Goal: Transaction & Acquisition: Purchase product/service

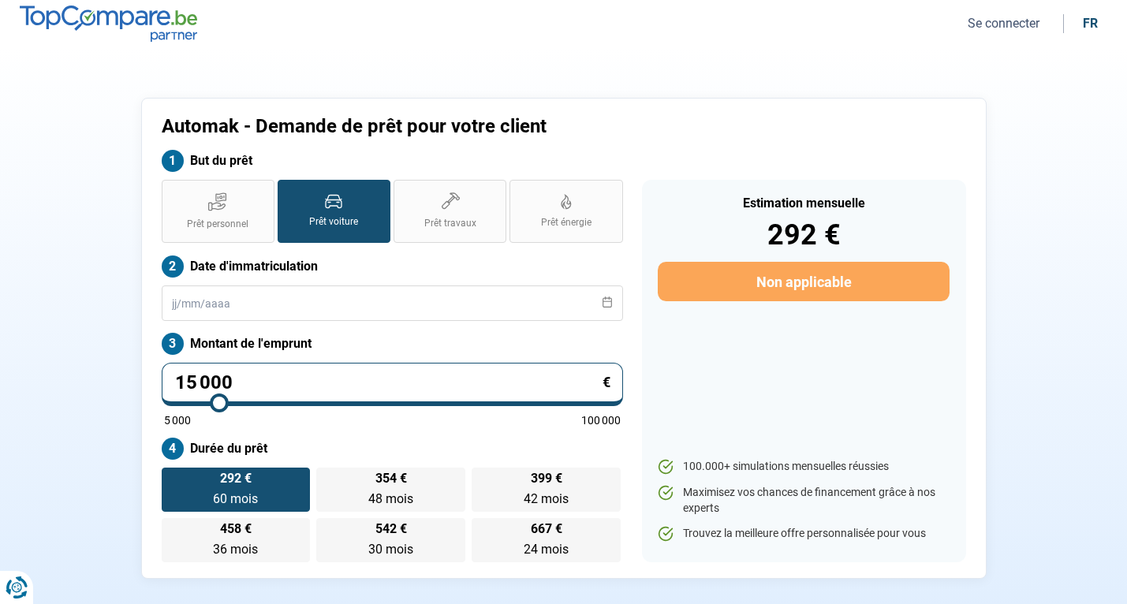
click at [996, 24] on button "Se connecter" at bounding box center [1003, 23] width 81 height 17
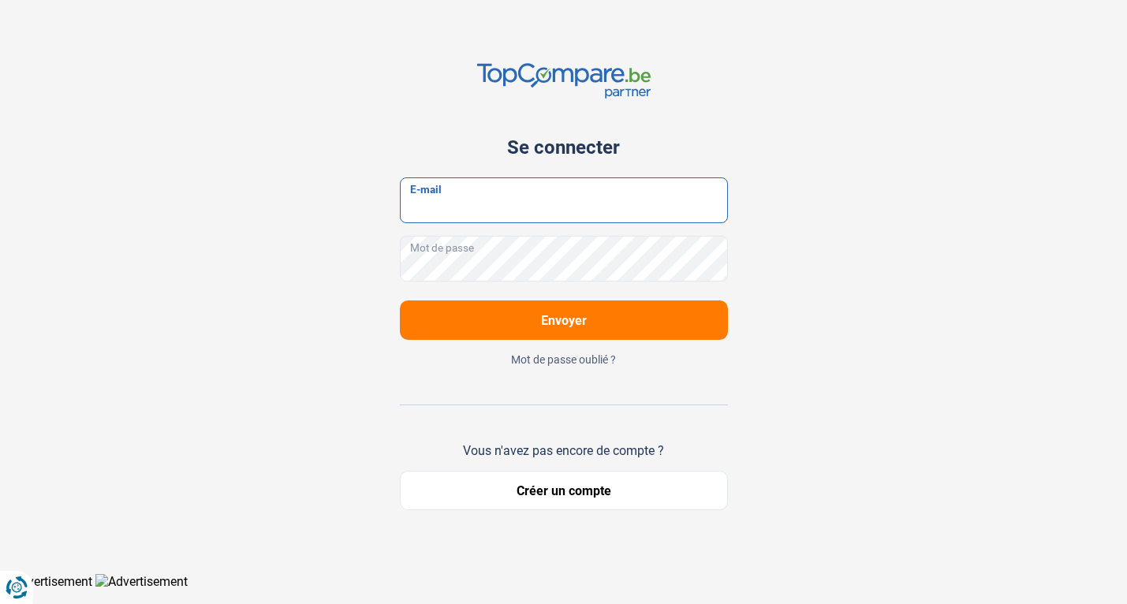
click at [549, 208] on input "E-mail" at bounding box center [564, 200] width 328 height 46
type input "automakinfo@skynet.be"
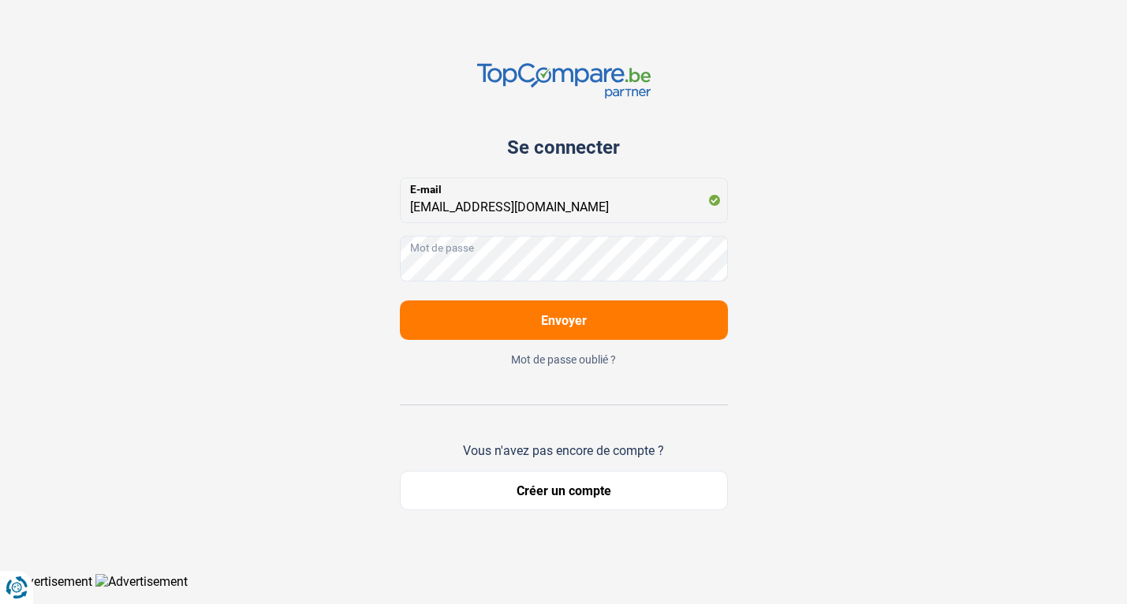
click at [557, 320] on form "automakinfo@skynet.be E-mail Mot de passe Envoyer" at bounding box center [564, 258] width 328 height 162
click at [564, 330] on button "Envoyer" at bounding box center [564, 319] width 328 height 39
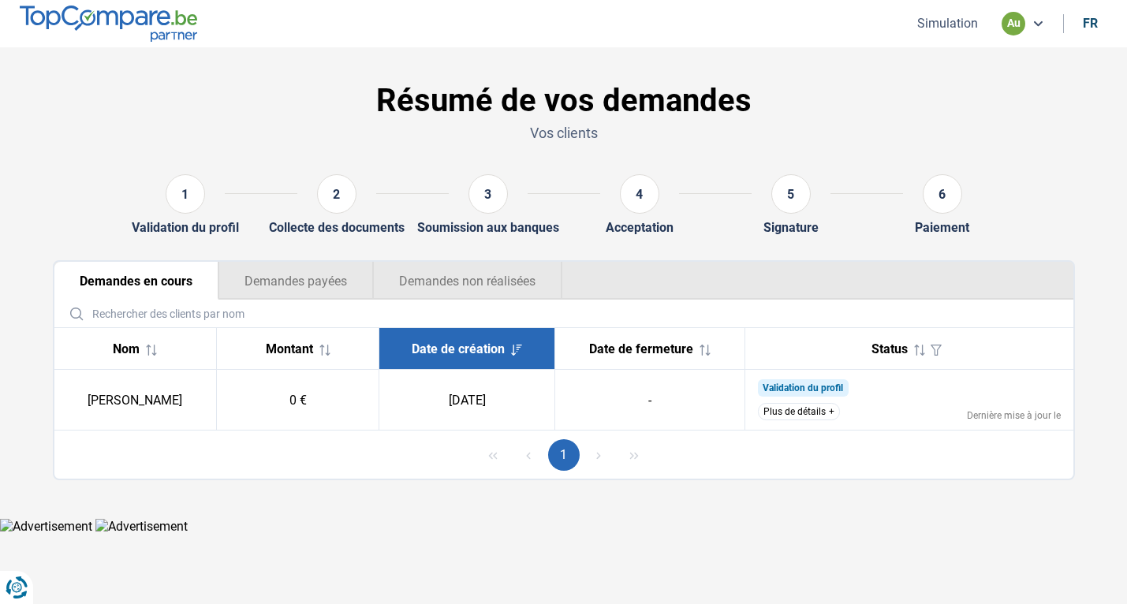
click at [937, 26] on button "Simulation" at bounding box center [947, 23] width 70 height 17
click at [951, 27] on button "Simulation" at bounding box center [947, 23] width 70 height 17
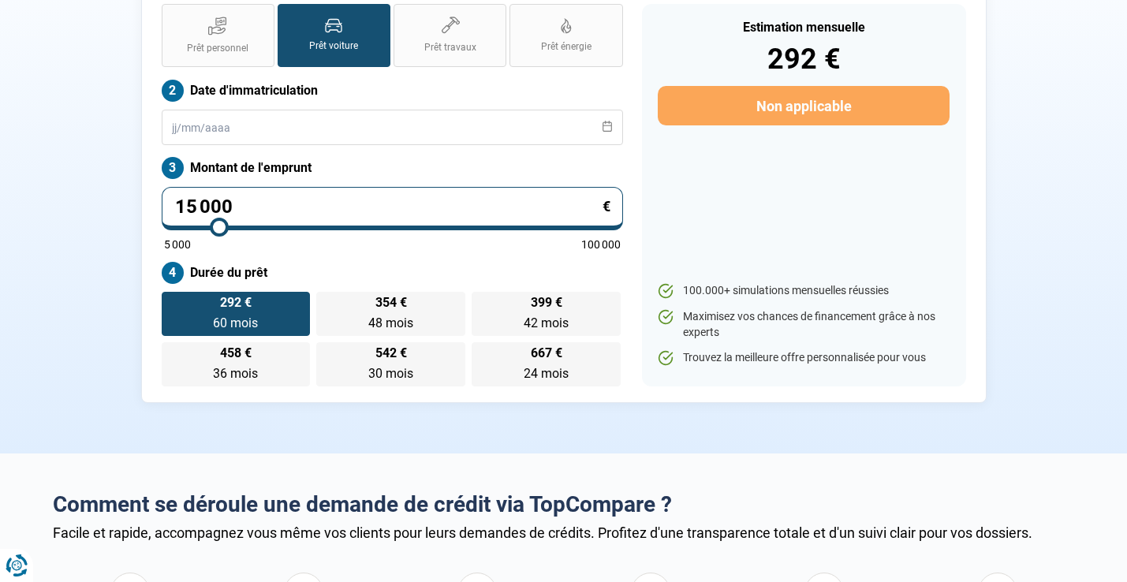
scroll to position [185, 0]
